Goal: Check status: Check status

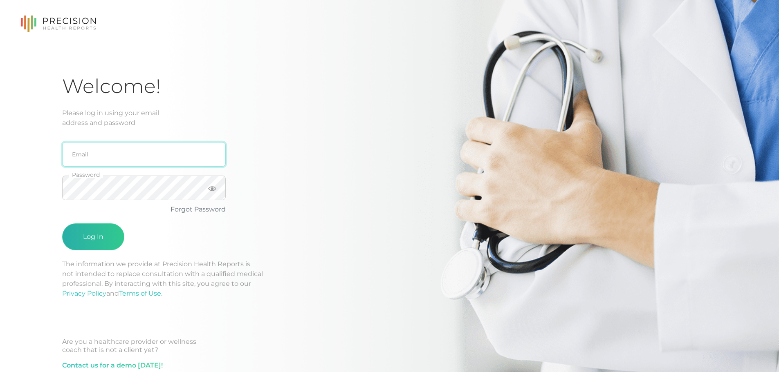
type input "[PERSON_NAME][EMAIL_ADDRESS][DOMAIN_NAME]"
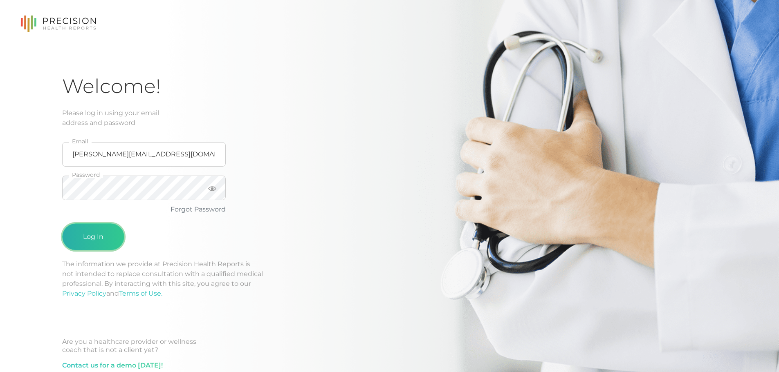
click at [105, 228] on button "Log In" at bounding box center [93, 237] width 62 height 27
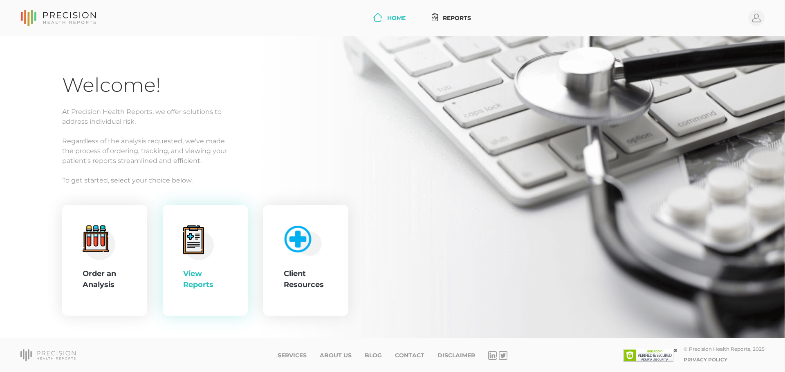
click at [174, 241] on div "View Reports" at bounding box center [205, 260] width 85 height 111
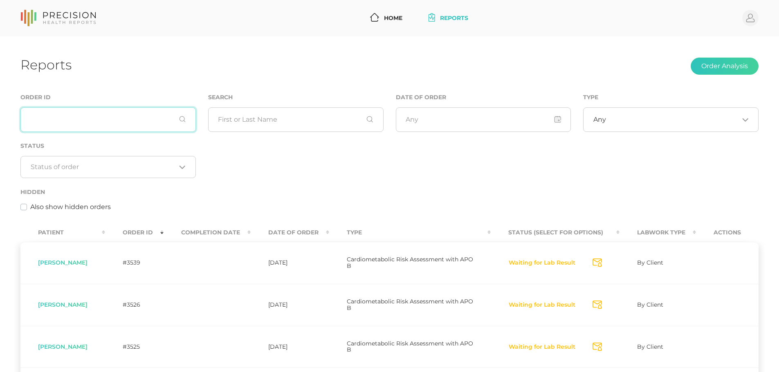
click at [141, 125] on input "text" at bounding box center [107, 119] width 175 height 25
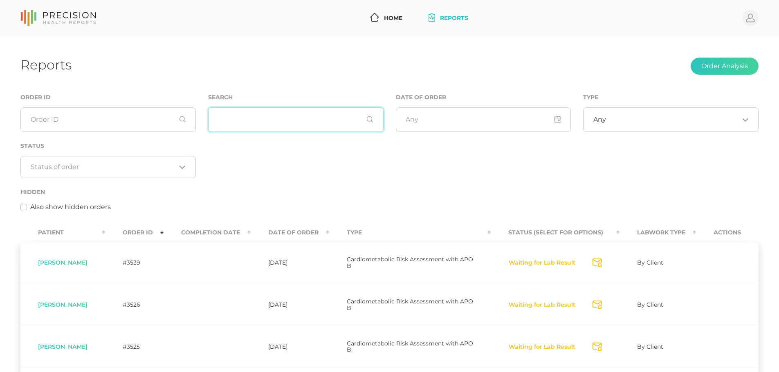
click at [246, 125] on input "text" at bounding box center [295, 119] width 175 height 25
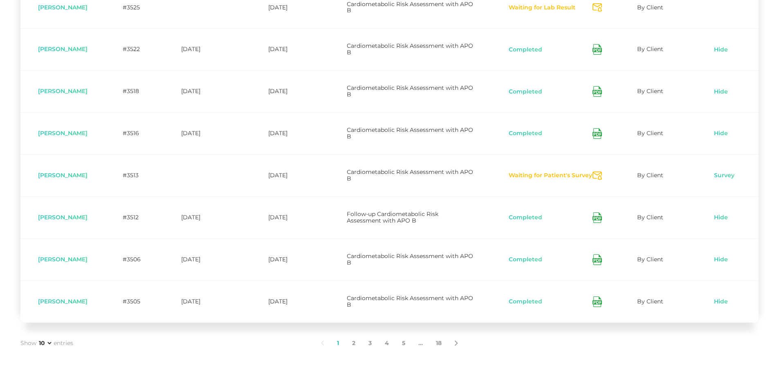
scroll to position [340, 0]
click at [566, 174] on button "Waiting for Patient's Survey" at bounding box center [550, 175] width 84 height 8
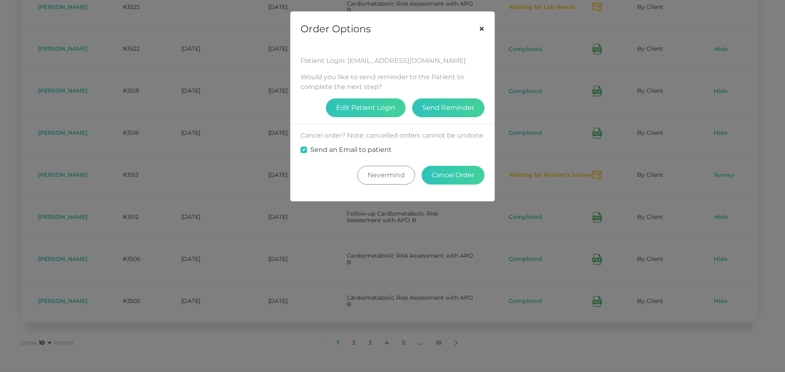
click at [482, 28] on button "×" at bounding box center [481, 29] width 25 height 34
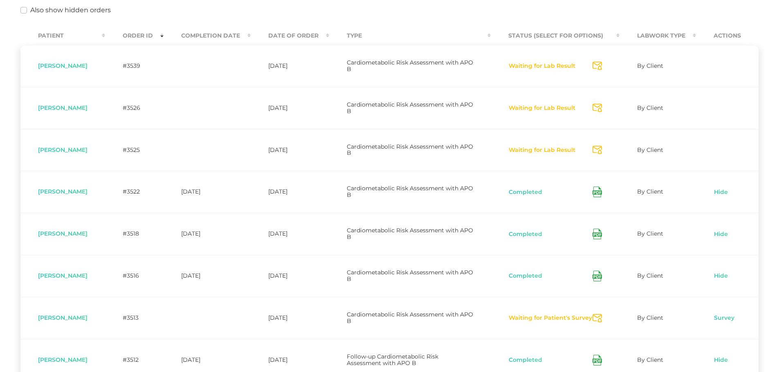
scroll to position [196, 0]
